Goal: Transaction & Acquisition: Purchase product/service

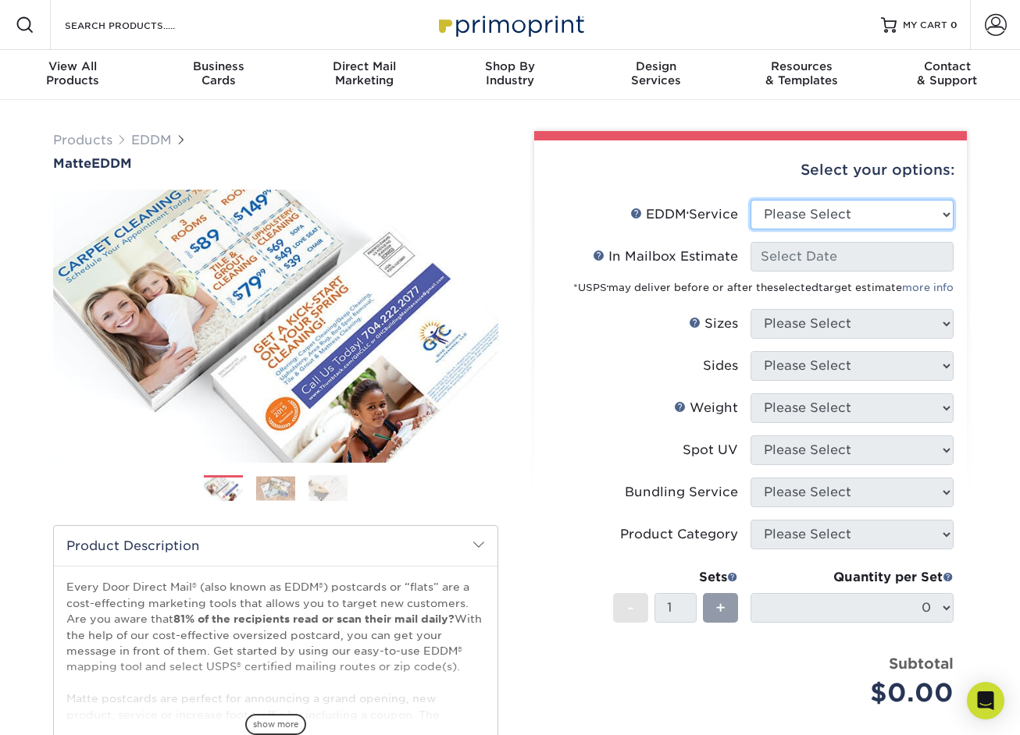
click at [856, 218] on select "Please Select Full Service Print Only" at bounding box center [851, 215] width 203 height 30
select select "print_only"
click at [750, 200] on select "Please Select Full Service Print Only" at bounding box center [851, 215] width 203 height 30
select select "-1"
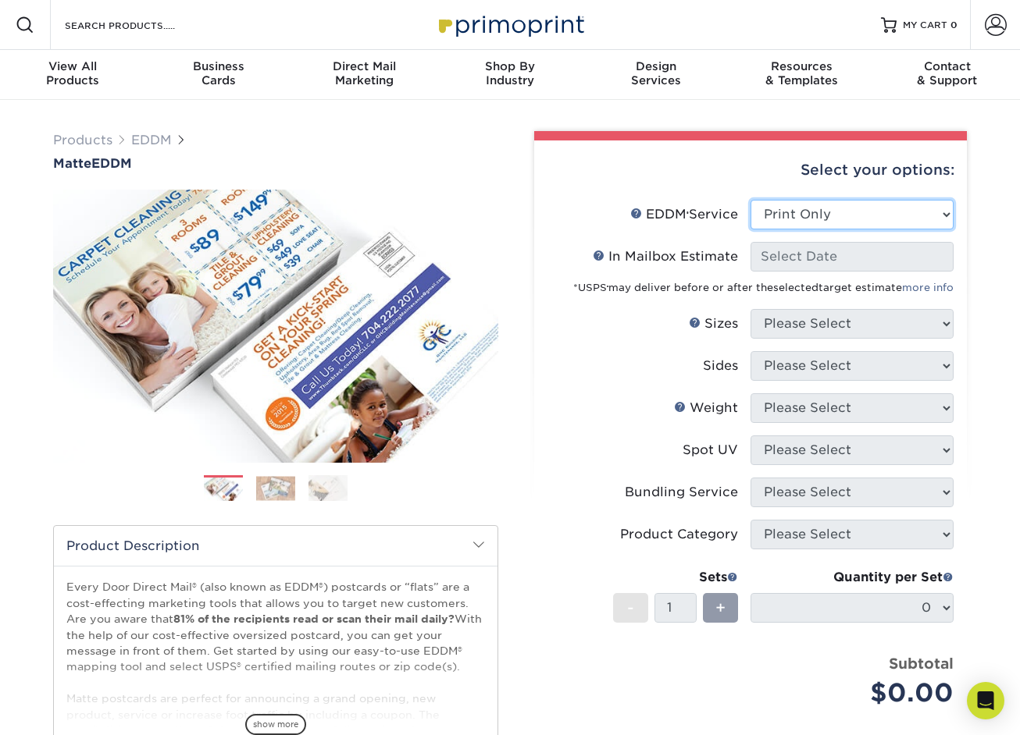
select select "-1"
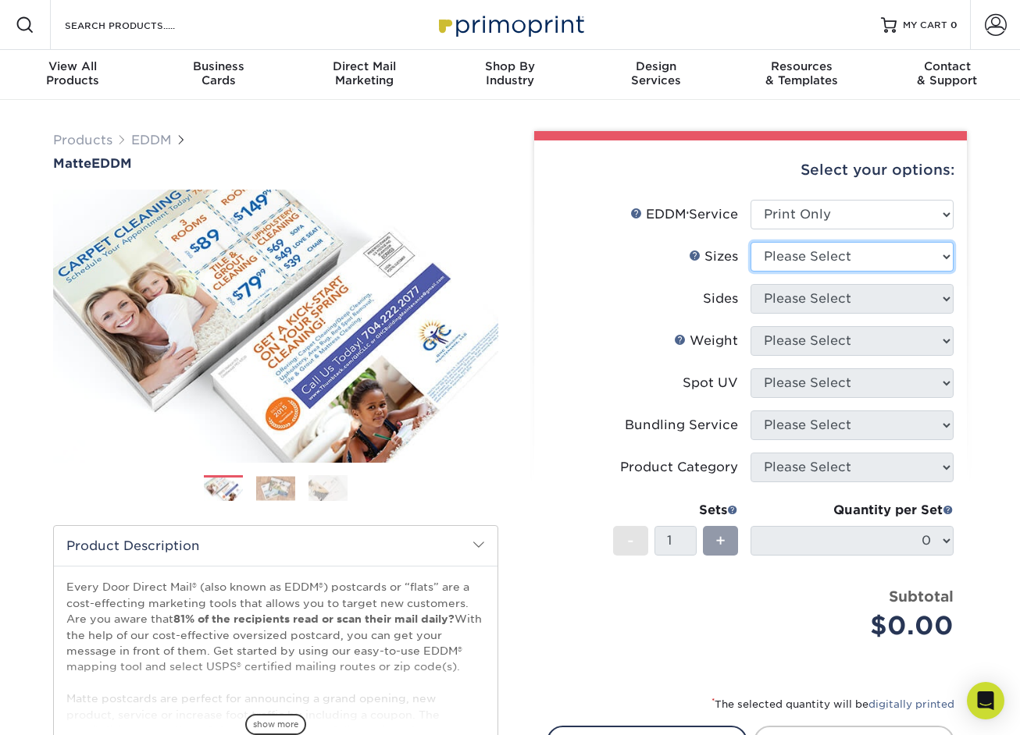
click at [855, 261] on select "Please Select 4.5" x 12" 6" x 12" 6.5" x 8" 6.5" x 9" 6.5" x 12" 7" x 8.5" 8" x…" at bounding box center [851, 257] width 203 height 30
select select "6.50x9.00"
click at [750, 242] on select "Please Select 4.5" x 12" 6" x 12" 6.5" x 8" 6.5" x 9" 6.5" x 12" 7" x 8.5" 8" x…" at bounding box center [851, 257] width 203 height 30
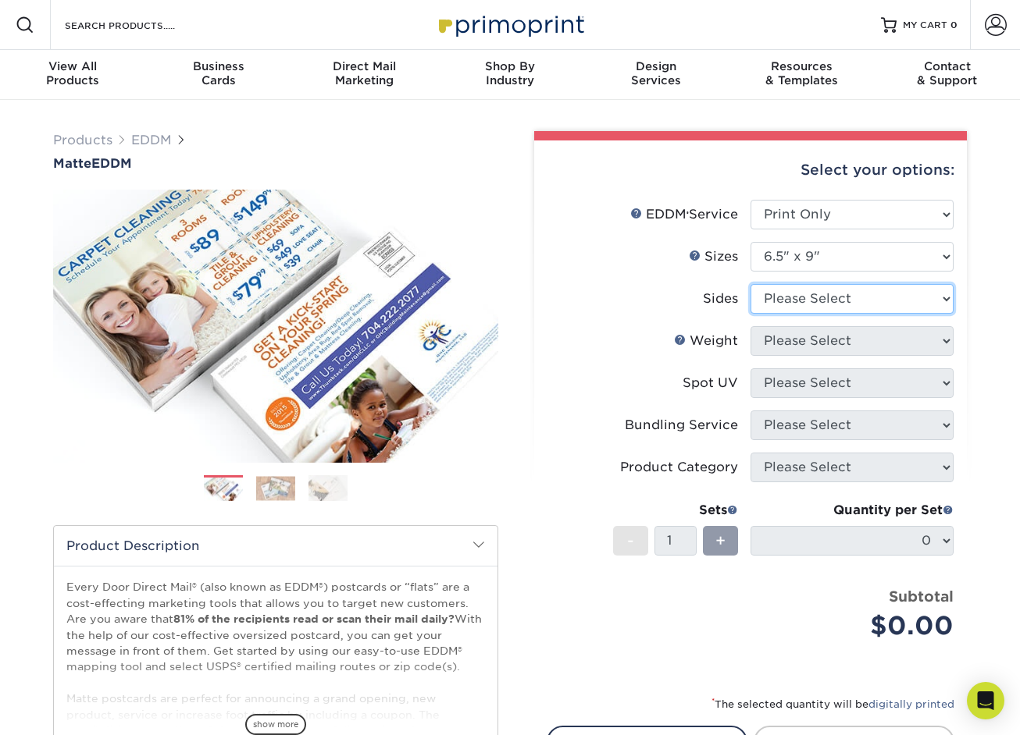
click at [844, 303] on select "Please Select Print Both Sides Print Front Only" at bounding box center [851, 299] width 203 height 30
select select "13abbda7-1d64-4f25-8bb2-c179b224825d"
click at [750, 284] on select "Please Select Print Both Sides Print Front Only" at bounding box center [851, 299] width 203 height 30
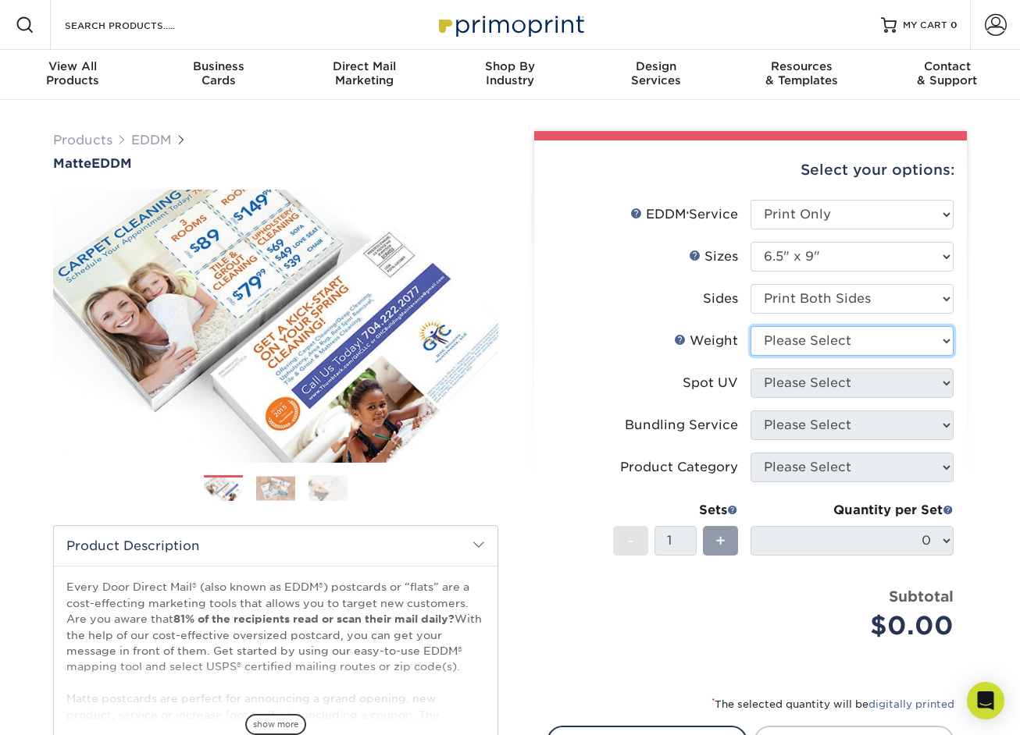
click at [840, 347] on select "Please Select 16PT 14PT" at bounding box center [851, 341] width 203 height 30
select select "14PT"
click at [750, 326] on select "Please Select 16PT 14PT" at bounding box center [851, 341] width 203 height 30
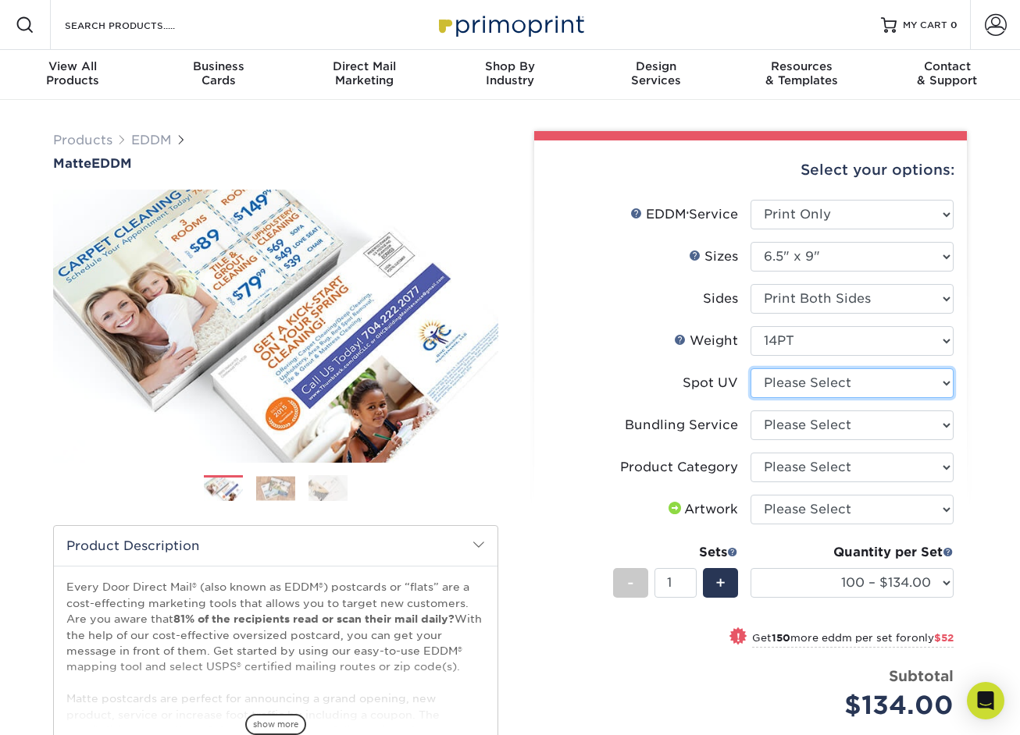
click at [838, 375] on select "Please Select No Spot UV" at bounding box center [851, 383] width 203 height 30
select select "3"
click at [750, 368] on select "Please Select No Spot UV" at bounding box center [851, 383] width 203 height 30
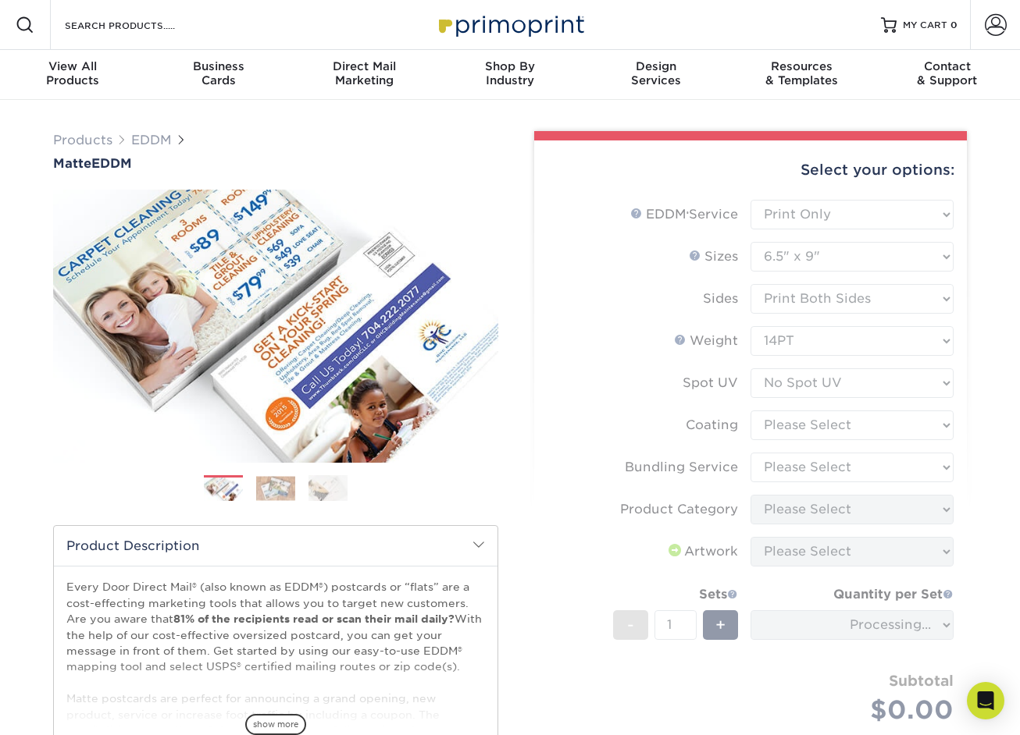
click at [832, 431] on form "EDDM Service Help EDDM ® Service Please Select Full Service Print Only < Prev" at bounding box center [749, 480] width 407 height 561
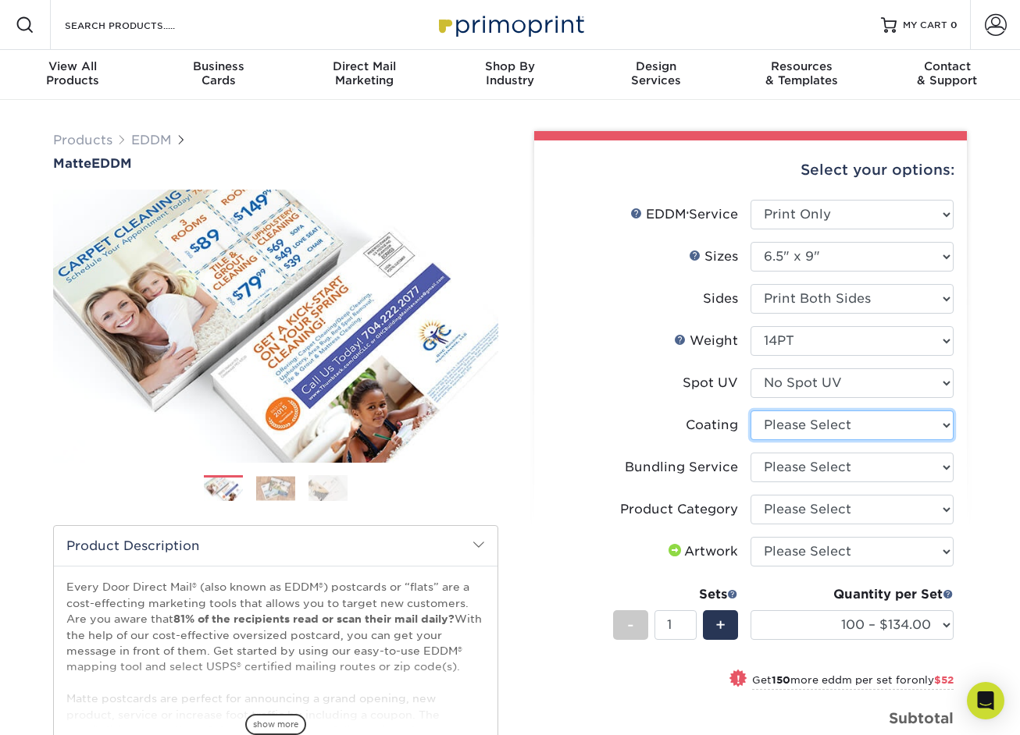
click at [834, 429] on select at bounding box center [851, 426] width 203 height 30
click at [835, 425] on select at bounding box center [851, 426] width 203 height 30
click at [833, 464] on select "Please Select No Bundling Services Yes, Bundles of 50 (+2 Days) Yes, Bundles of…" at bounding box center [851, 468] width 203 height 30
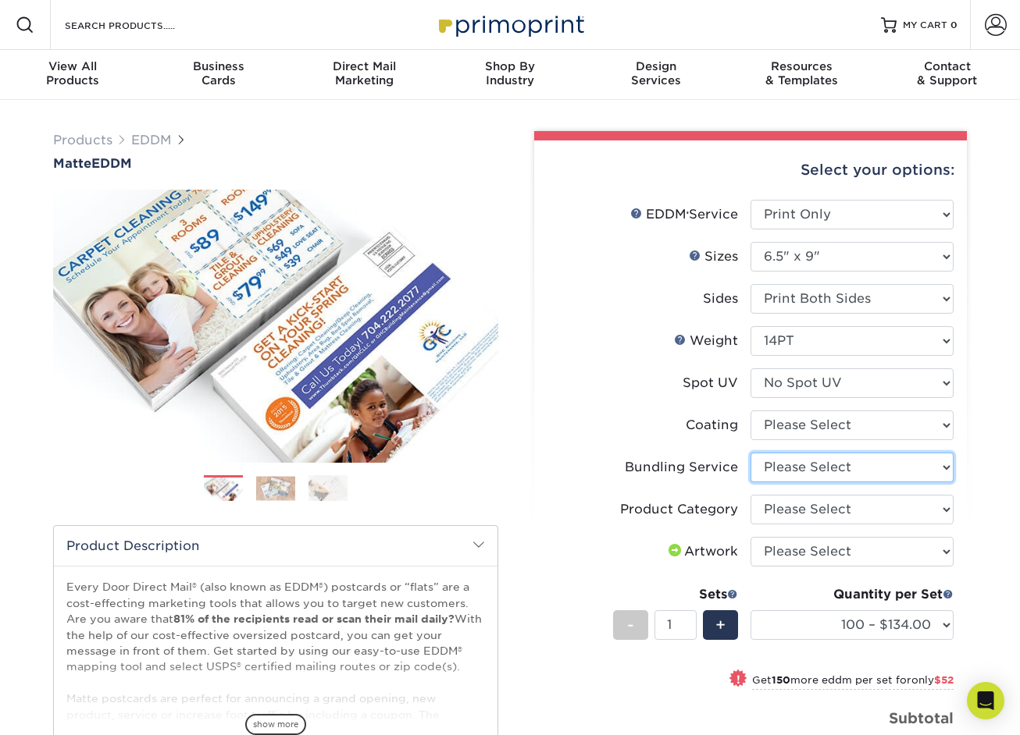
select select "58689abb-25c0-461c-a4c3-a80b627d6649"
click at [750, 453] on select "Please Select No Bundling Services Yes, Bundles of 50 (+2 Days) Yes, Bundles of…" at bounding box center [851, 468] width 203 height 30
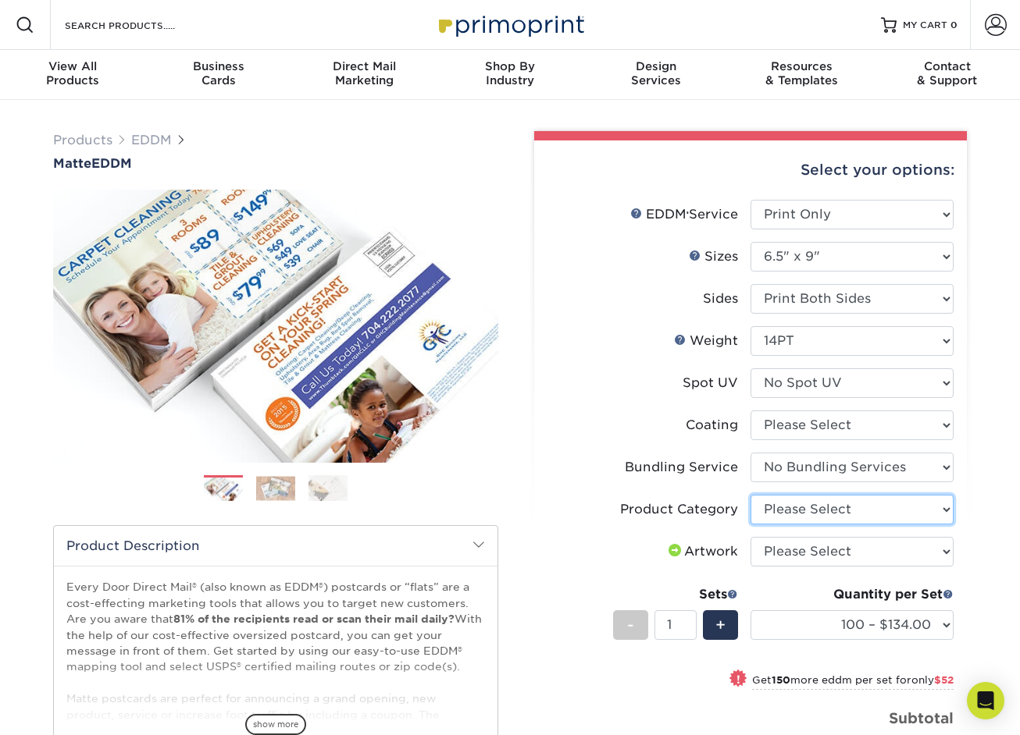
click at [827, 514] on select "Please Select Postcards" at bounding box center [851, 510] width 203 height 30
select select "9b7272e0-d6c8-4c3c-8e97-d3a1bcdab858"
click at [750, 495] on select "Please Select Postcards" at bounding box center [851, 510] width 203 height 30
click at [824, 550] on select "Please Select I will upload files I need a design - $150" at bounding box center [851, 552] width 203 height 30
select select "upload"
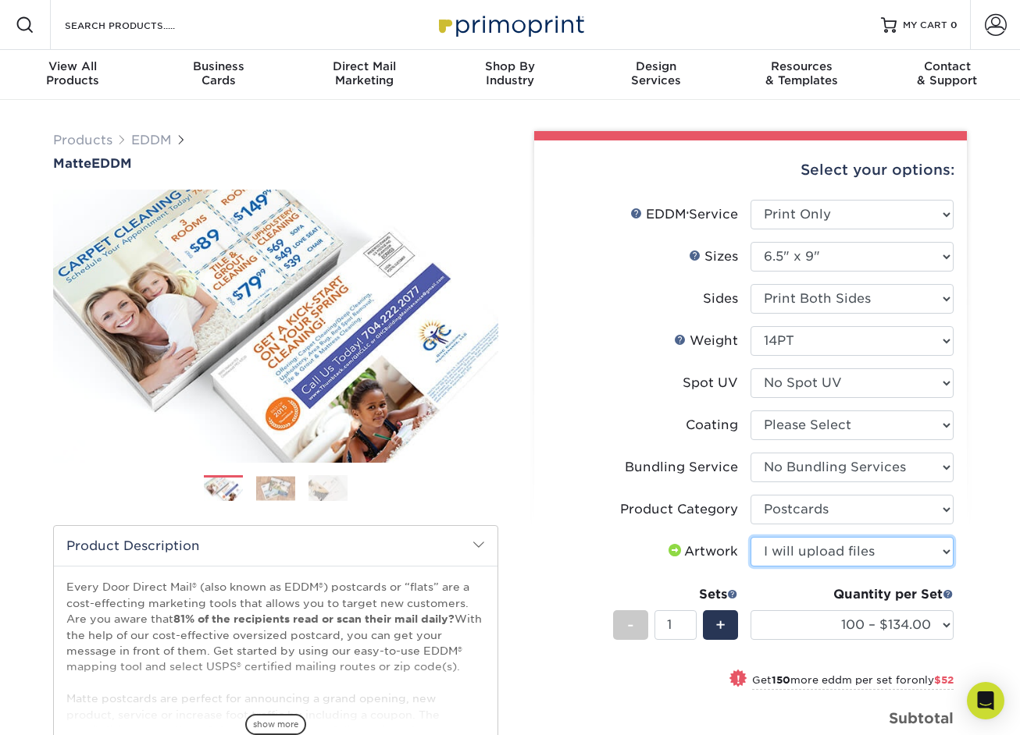
click at [750, 537] on select "Please Select I will upload files I need a design - $150" at bounding box center [851, 552] width 203 height 30
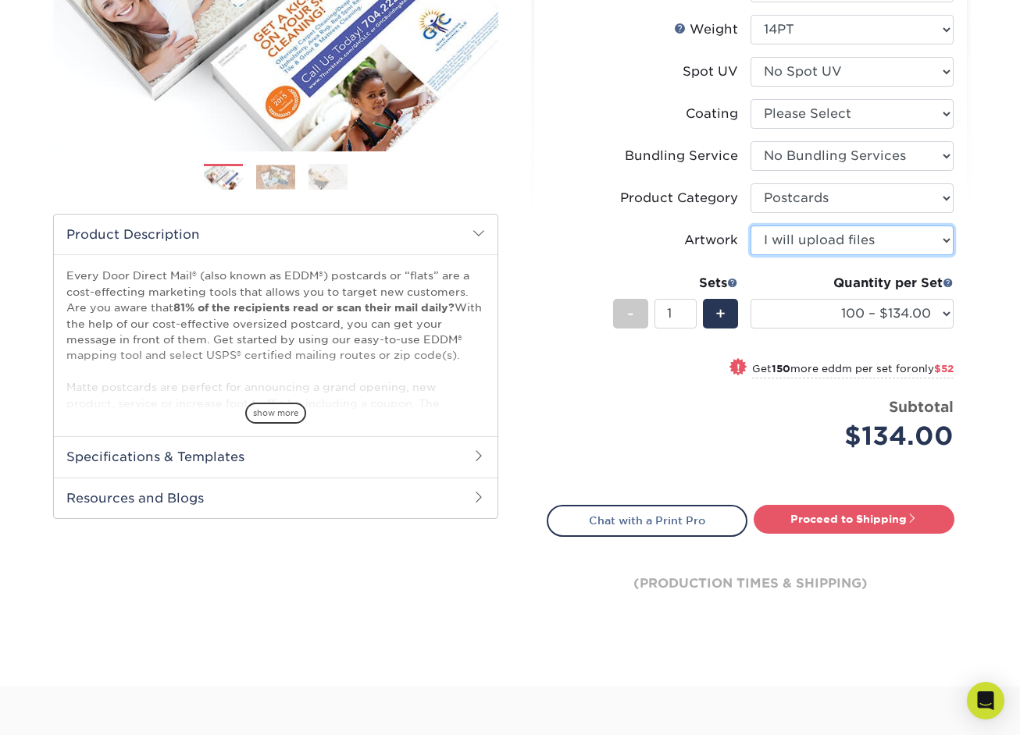
scroll to position [312, 0]
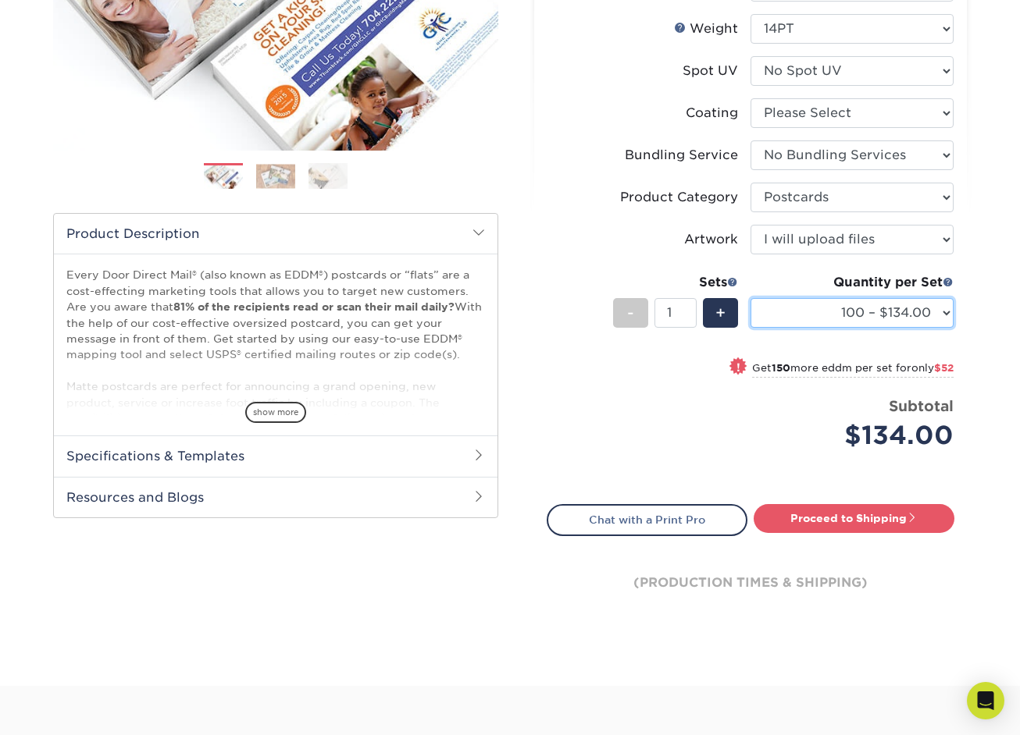
click at [820, 311] on select "100 – $134.00 250 – $186.00 500 – $207.00 1000 – $232.00 2500 – $387.00 5000 – …" at bounding box center [851, 313] width 203 height 30
select select "2500 – $387.00"
click at [750, 298] on select "100 – $134.00 250 – $186.00 500 – $207.00 1000 – $232.00 2500 – $387.00 5000 – …" at bounding box center [851, 313] width 203 height 30
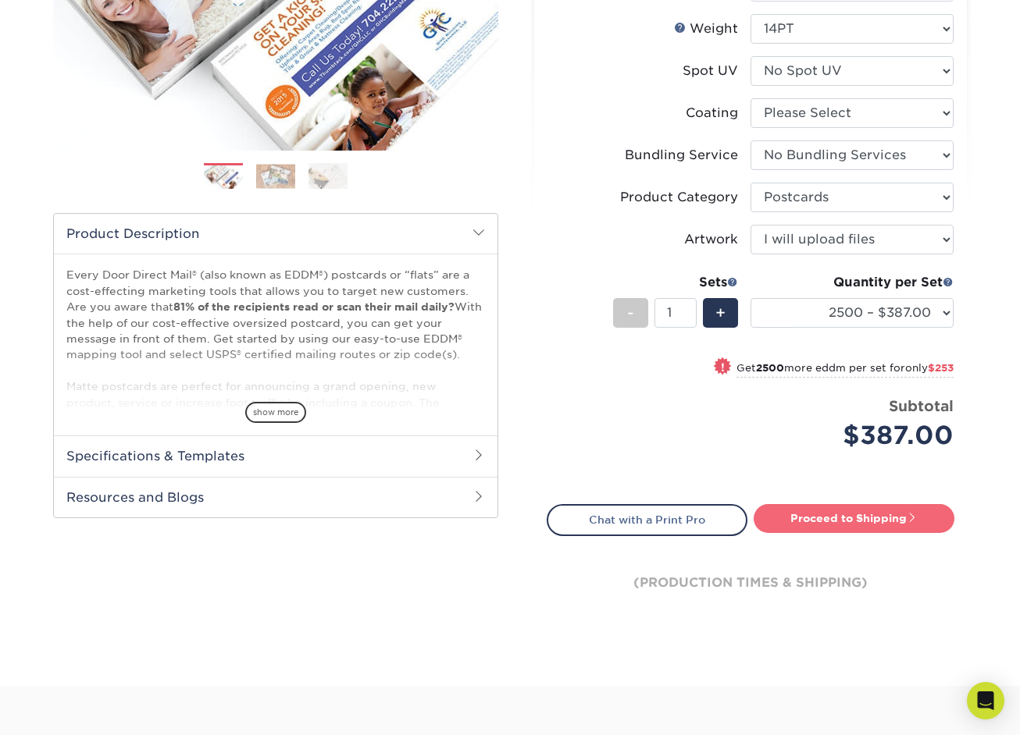
click at [801, 514] on link "Proceed to Shipping" at bounding box center [853, 518] width 201 height 28
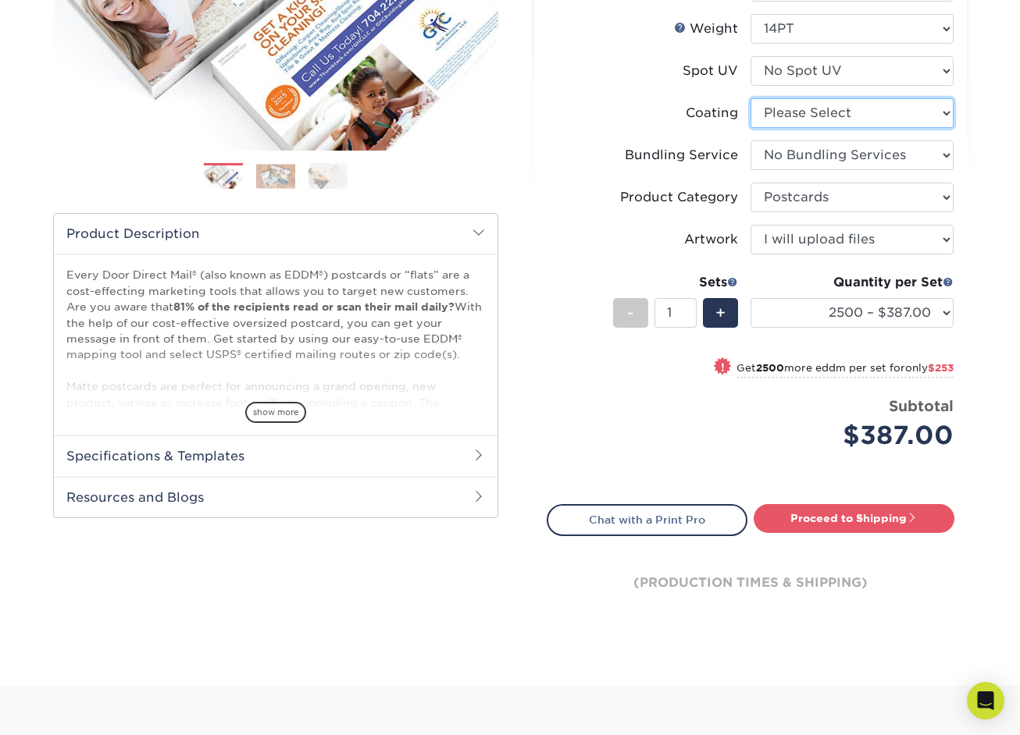
click at [859, 112] on select at bounding box center [851, 113] width 203 height 30
select select "121bb7b5-3b4d-429f-bd8d-bbf80e953313"
click at [750, 98] on select at bounding box center [851, 113] width 203 height 30
select select "-1"
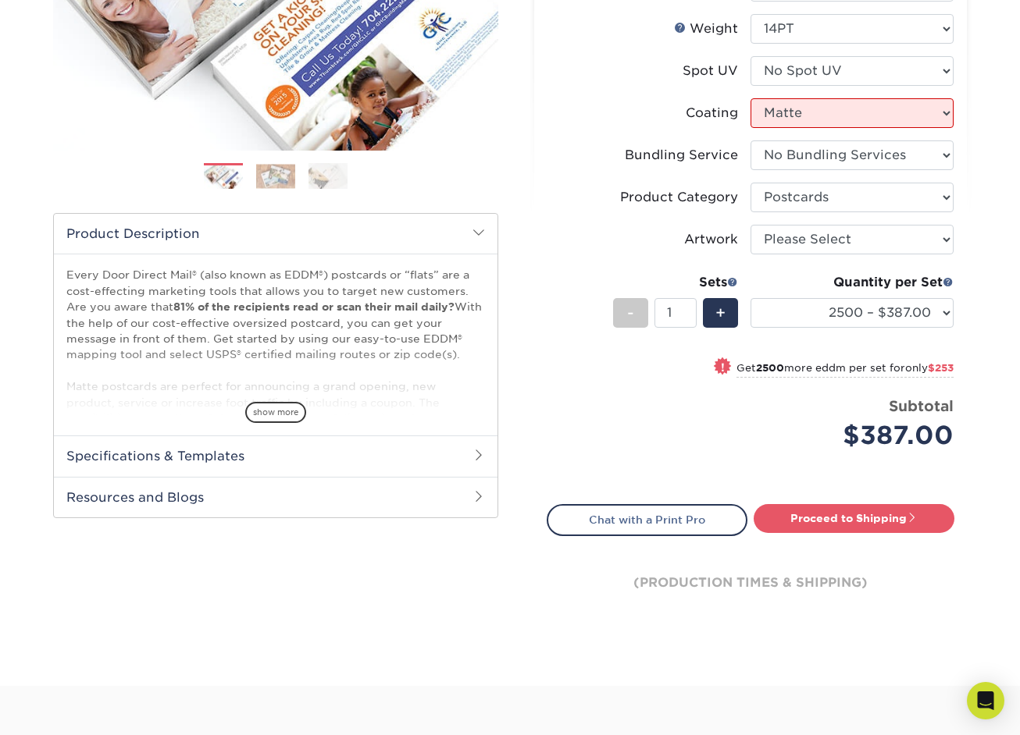
select select "-1"
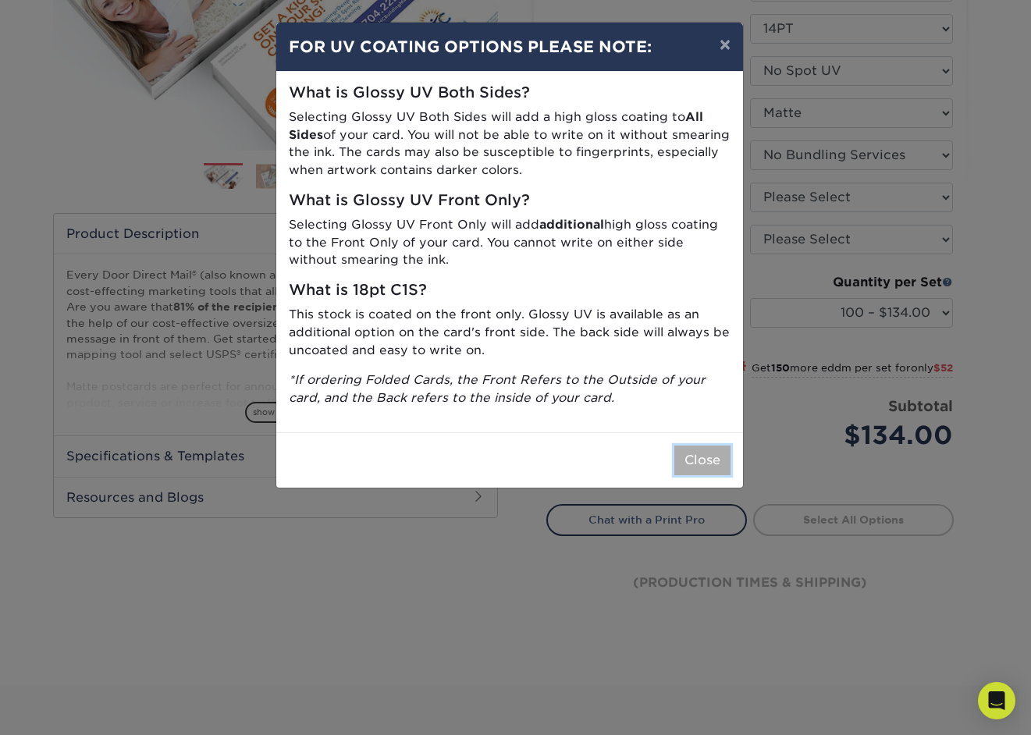
click at [687, 454] on button "Close" at bounding box center [702, 461] width 56 height 30
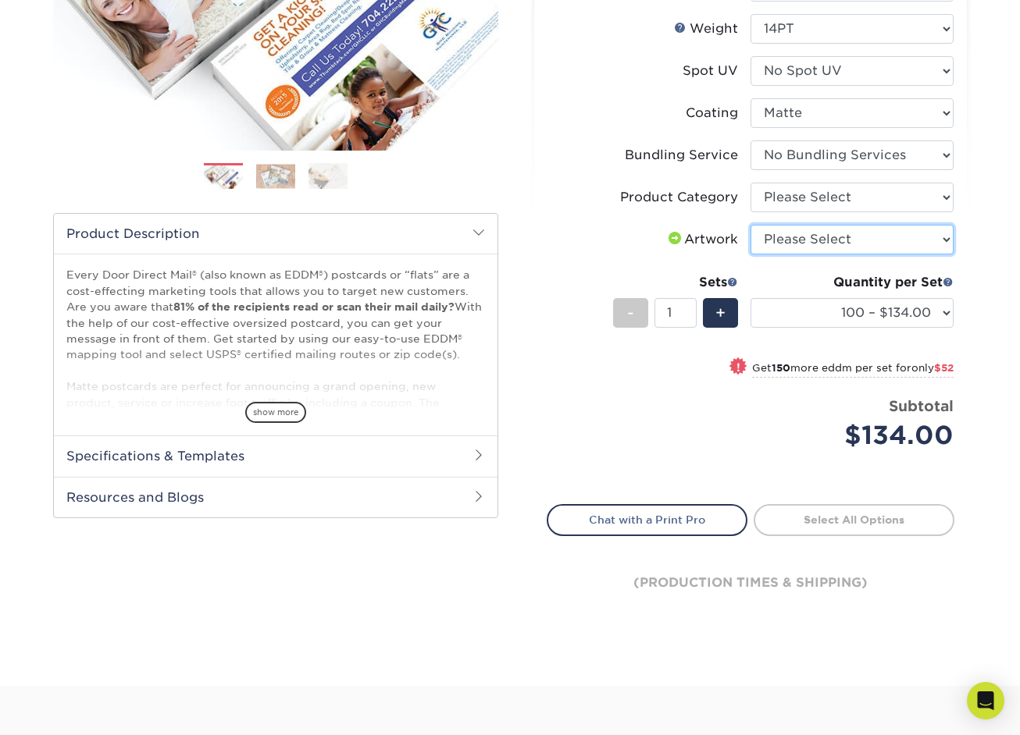
click at [817, 244] on select "Please Select I will upload files I need a design - $150" at bounding box center [851, 240] width 203 height 30
select select "upload"
click at [750, 225] on select "Please Select I will upload files I need a design - $150" at bounding box center [851, 240] width 203 height 30
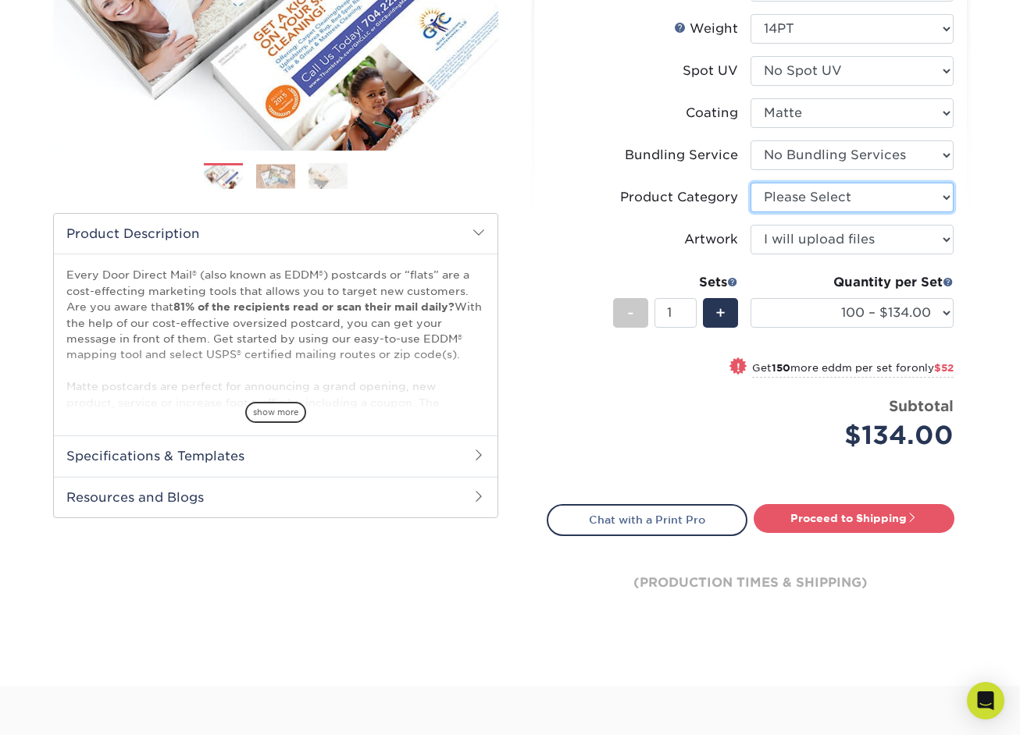
click at [811, 202] on select "Please Select Postcards" at bounding box center [851, 198] width 203 height 30
select select "9b7272e0-d6c8-4c3c-8e97-d3a1bcdab858"
click at [750, 183] on select "Please Select Postcards" at bounding box center [851, 198] width 203 height 30
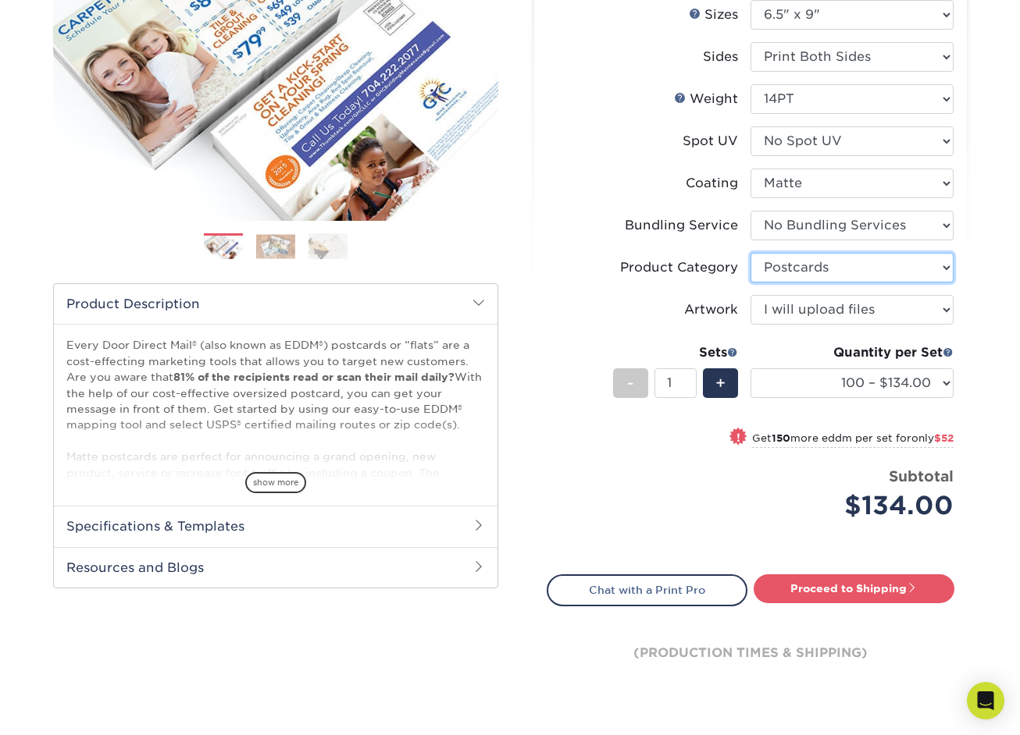
scroll to position [208, 0]
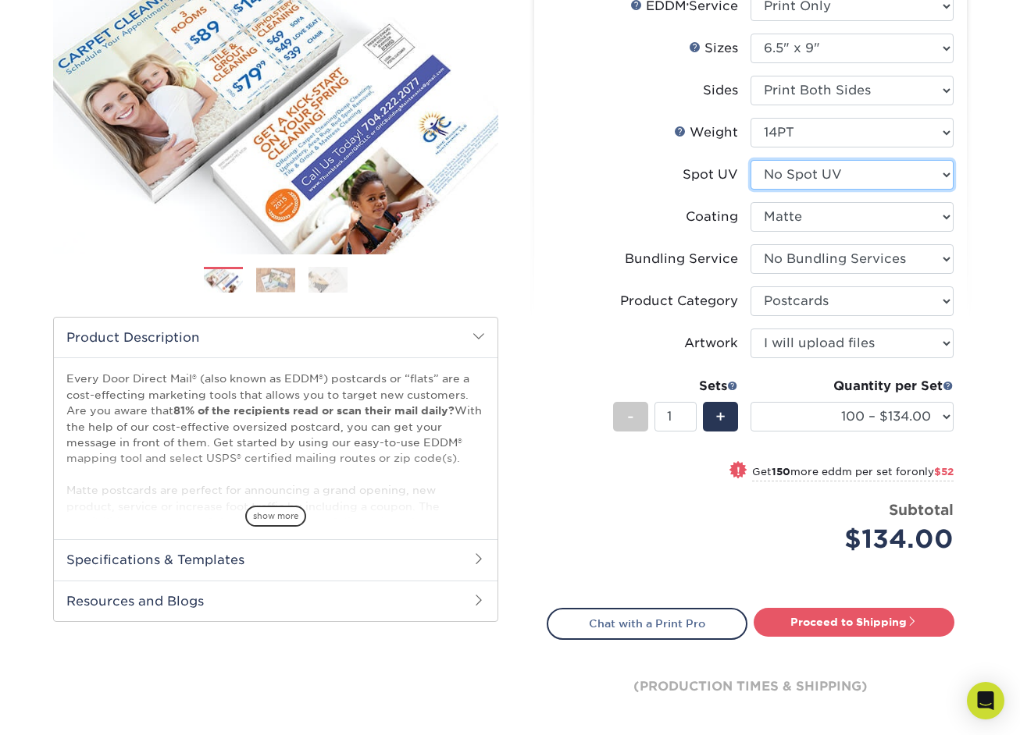
click at [801, 175] on select "Please Select No Spot UV" at bounding box center [851, 175] width 203 height 30
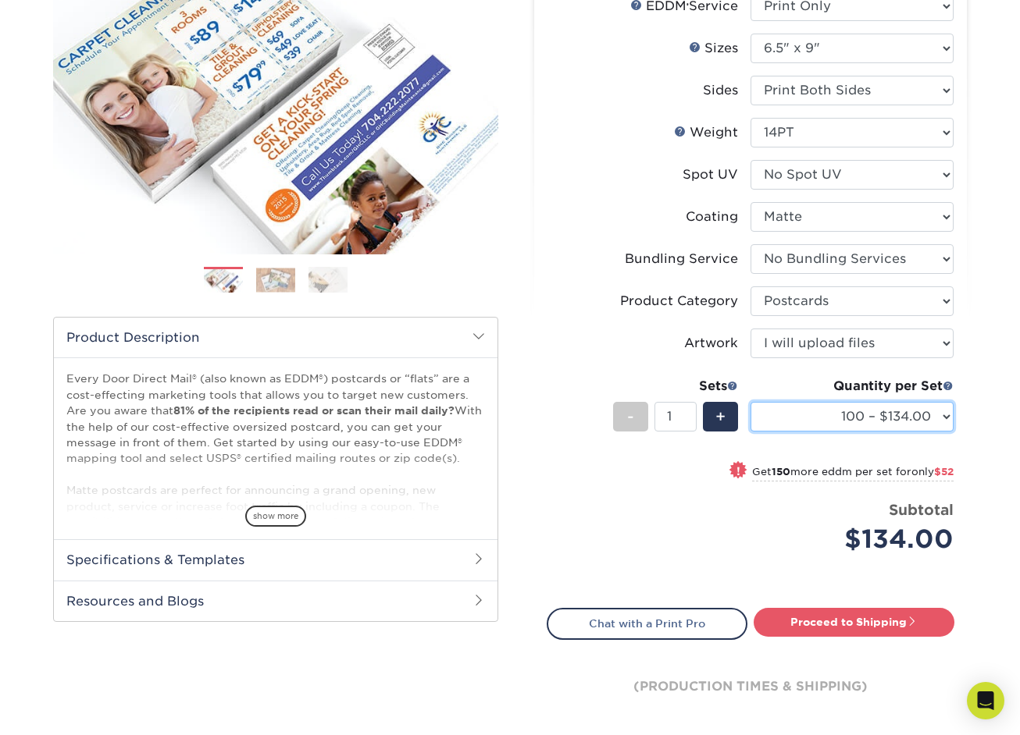
click at [803, 414] on select "100 – $134.00 250 – $186.00 500 – $207.00 1000 – $232.00 2500 – $387.00 5000 – …" at bounding box center [851, 417] width 203 height 30
select select "2500 – $387.00"
click at [750, 402] on select "100 – $134.00 250 – $186.00 500 – $207.00 1000 – $232.00 2500 – $387.00 5000 – …" at bounding box center [851, 417] width 203 height 30
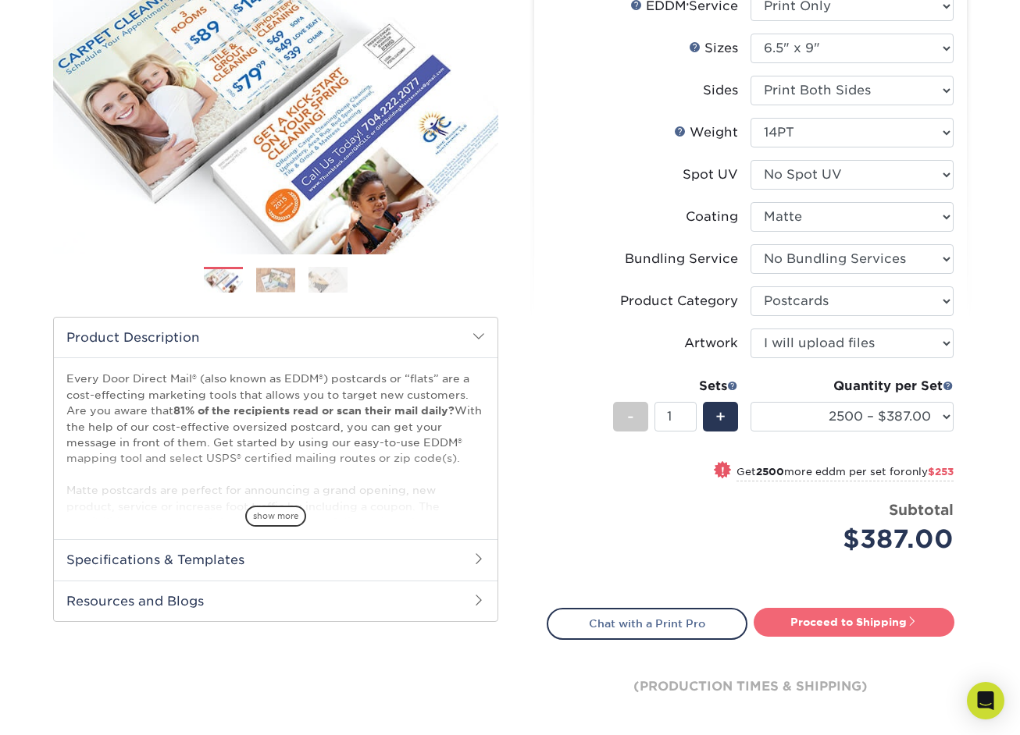
click at [805, 628] on link "Proceed to Shipping" at bounding box center [853, 622] width 201 height 28
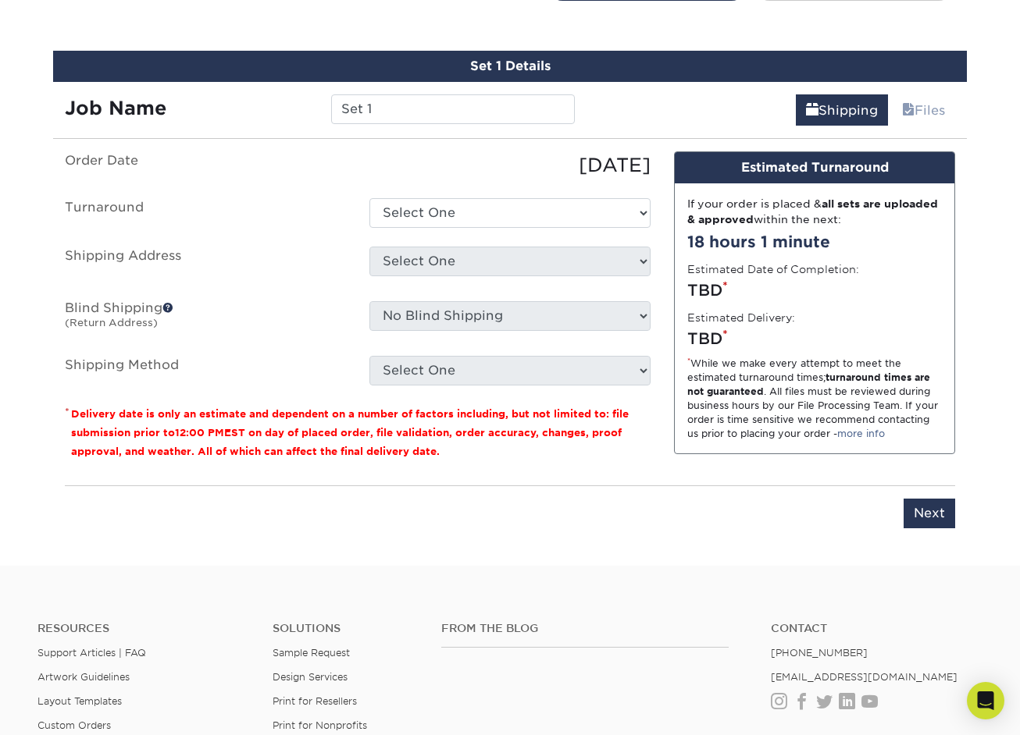
scroll to position [859, 0]
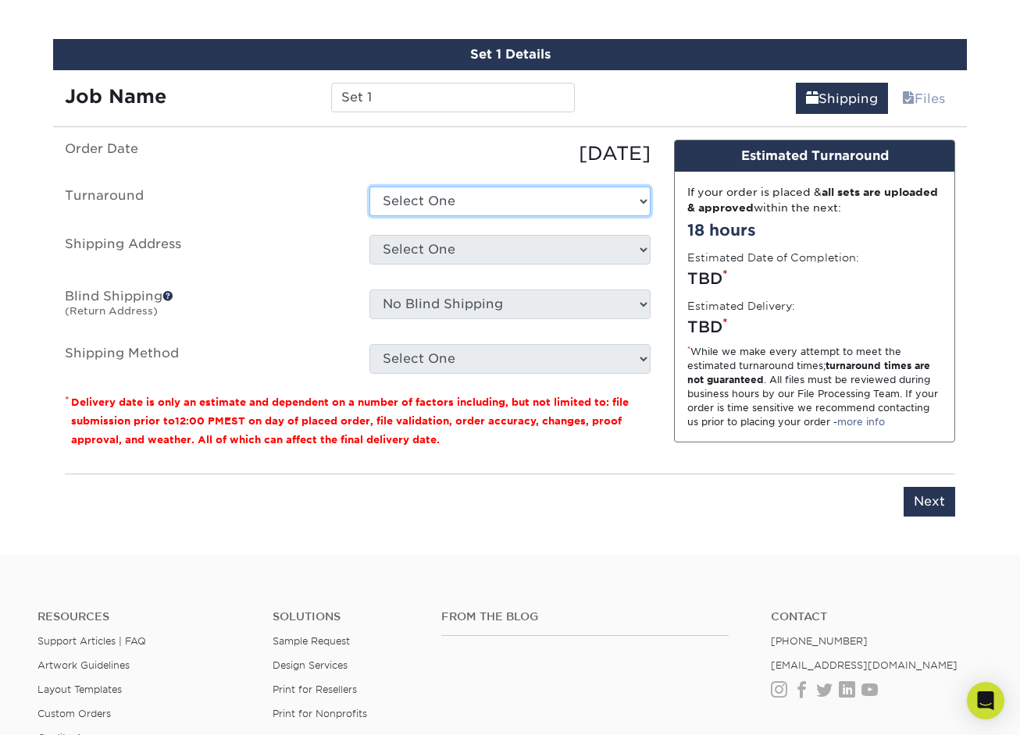
click at [531, 204] on select "Select One 2-4 Business Days 2 Day Next Business Day" at bounding box center [509, 202] width 281 height 30
select select "8670be92-dd5e-4ead-a0a5-bbbc7d78d8c6"
click at [369, 187] on select "Select One 2-4 Business Days 2 Day Next Business Day" at bounding box center [509, 202] width 281 height 30
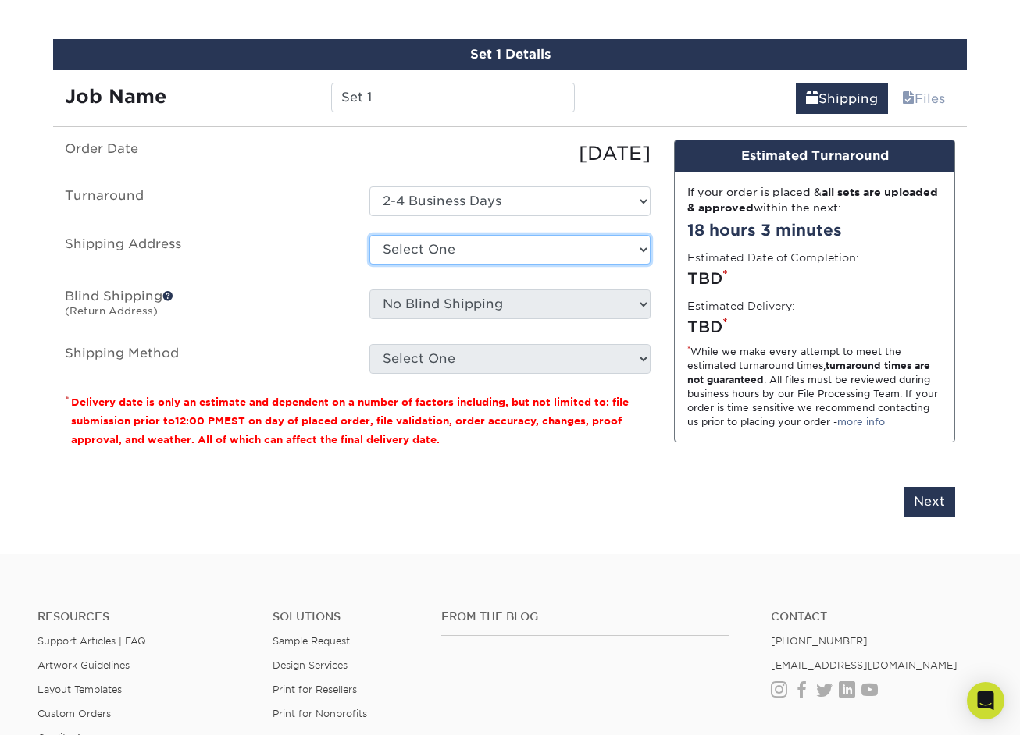
click at [525, 247] on select "Select One + Add New Address - Login" at bounding box center [509, 250] width 281 height 30
